Goal: Task Accomplishment & Management: Manage account settings

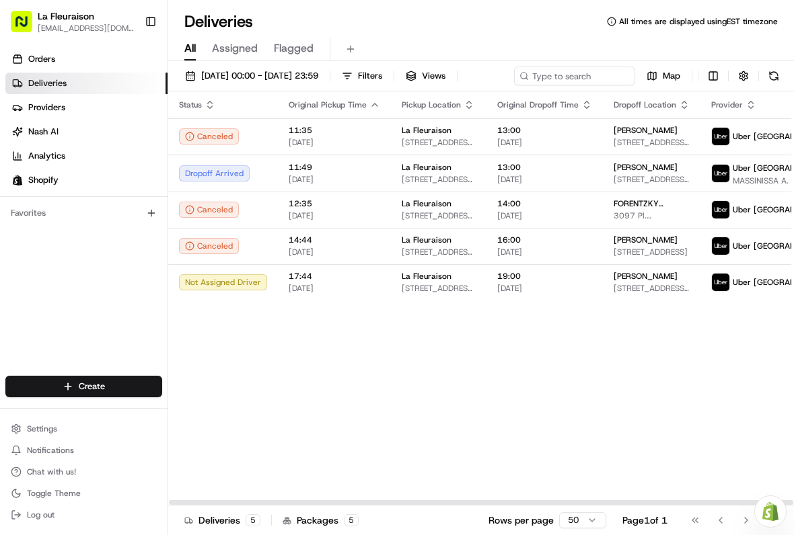
click at [539, 173] on span "13:00" at bounding box center [544, 167] width 95 height 11
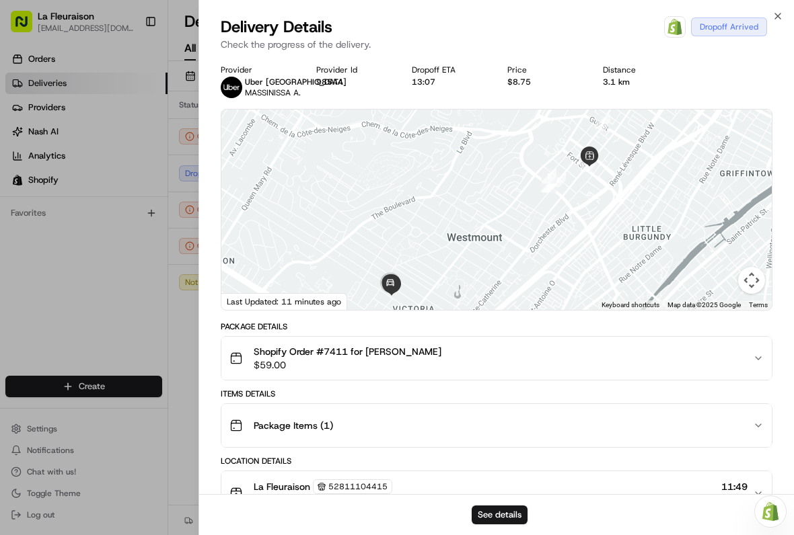
click at [114, 303] on div at bounding box center [397, 267] width 794 height 535
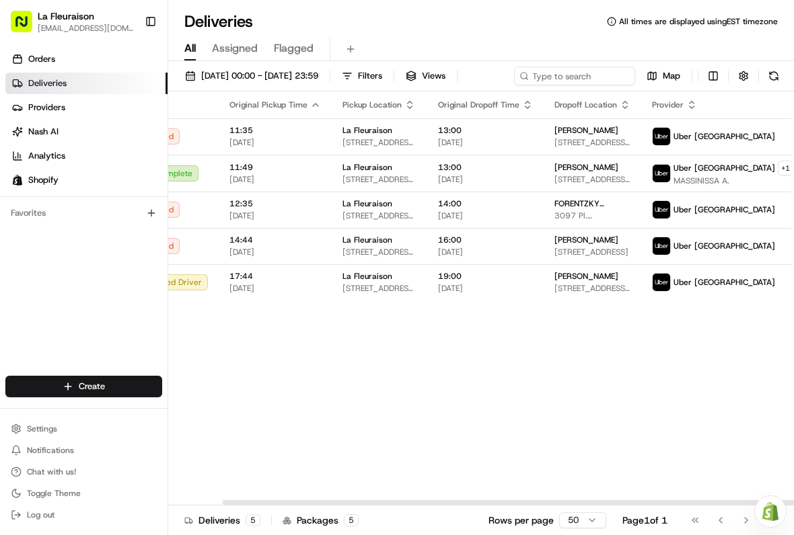
scroll to position [0, 59]
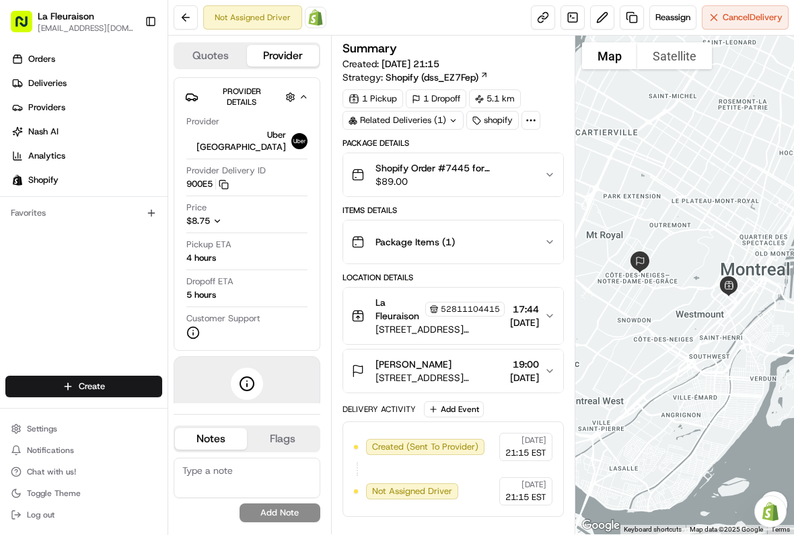
click at [107, 79] on link "Deliveries" at bounding box center [86, 84] width 162 height 22
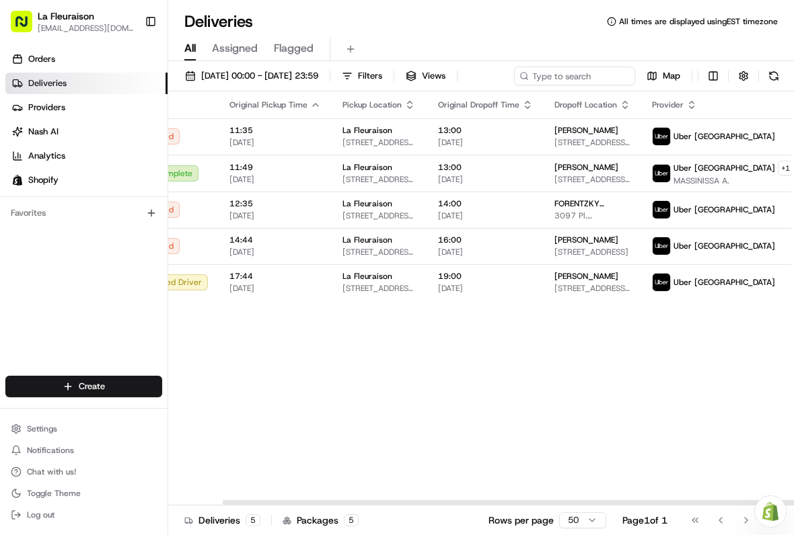
scroll to position [0, 59]
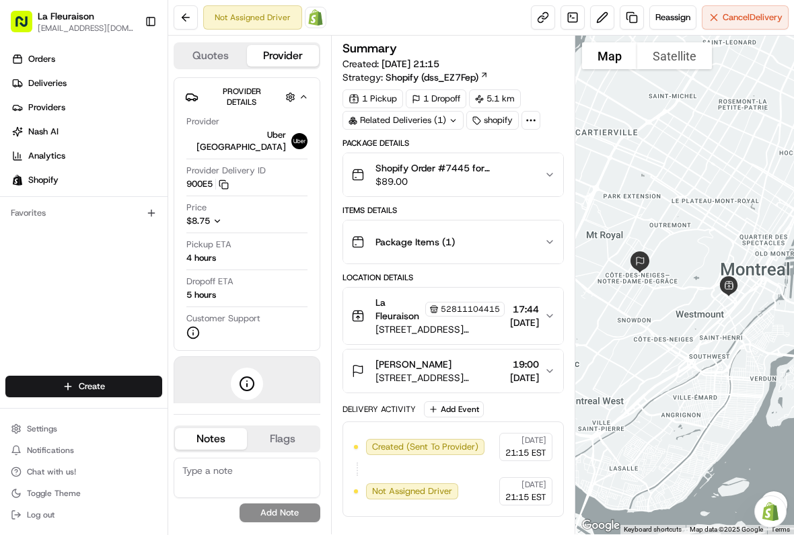
click at [745, 13] on span "Cancel Delivery" at bounding box center [752, 17] width 60 height 12
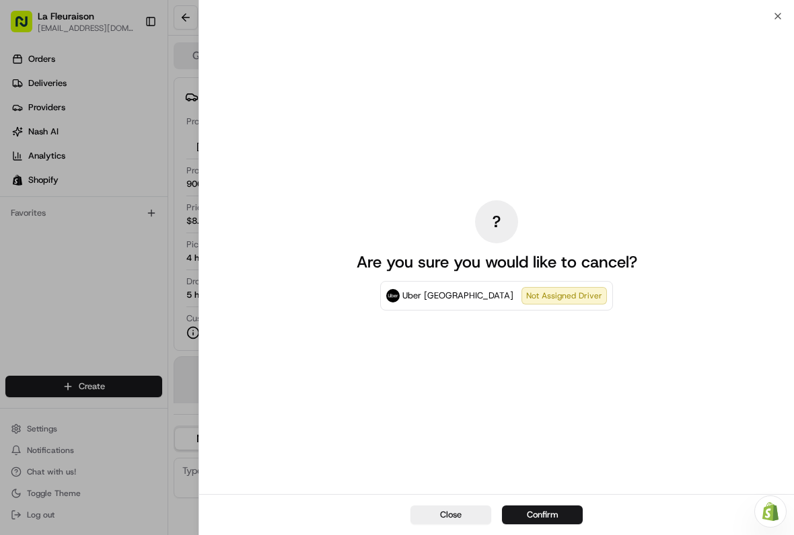
click at [557, 511] on button "Confirm" at bounding box center [542, 515] width 81 height 19
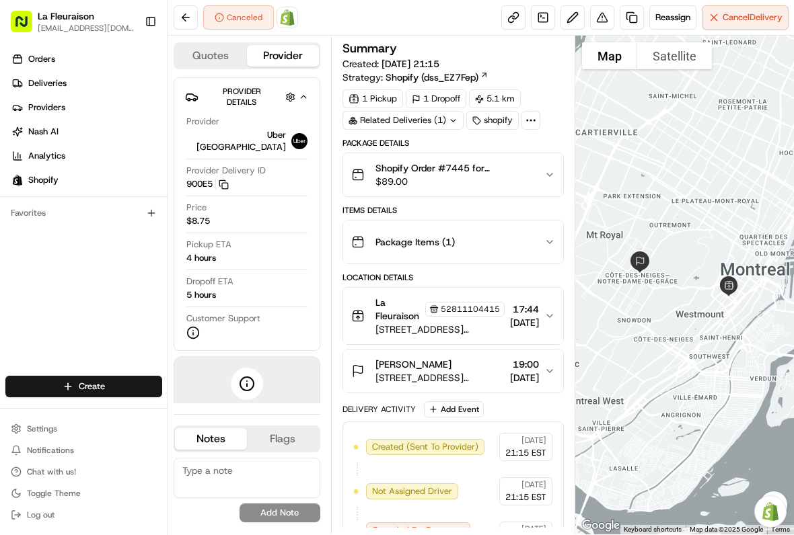
click at [91, 88] on link "Deliveries" at bounding box center [86, 84] width 162 height 22
